Goal: Navigation & Orientation: Find specific page/section

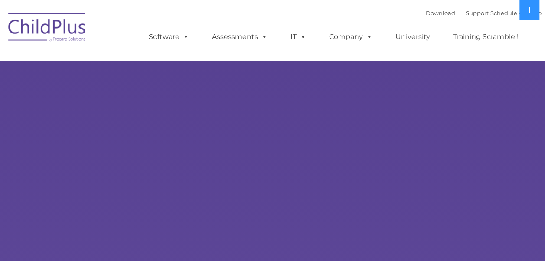
select select "MEDIUM"
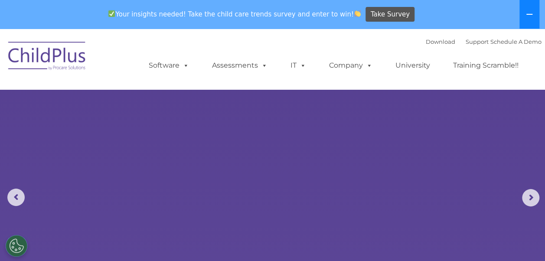
click at [531, 14] on icon at bounding box center [529, 14] width 6 height 1
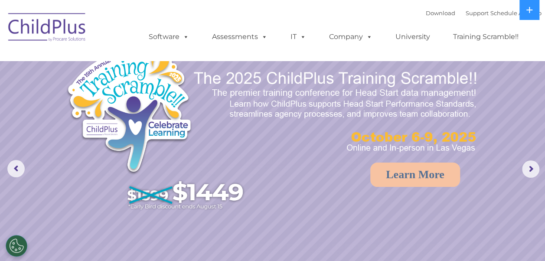
click at [53, 31] on img at bounding box center [47, 28] width 87 height 43
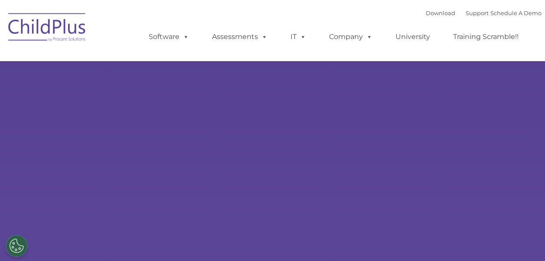
select select "MEDIUM"
